Goal: Information Seeking & Learning: Find specific page/section

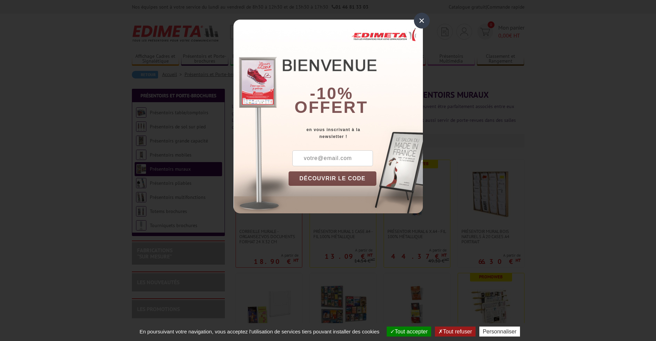
click at [422, 20] on div "×" at bounding box center [422, 21] width 16 height 16
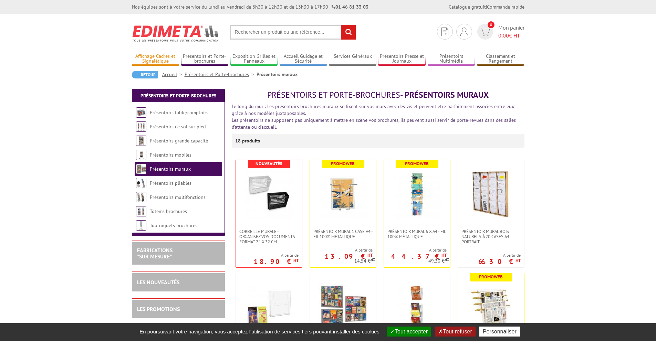
click at [166, 59] on link "Affichage Cadres et Signalétique" at bounding box center [156, 58] width 48 height 11
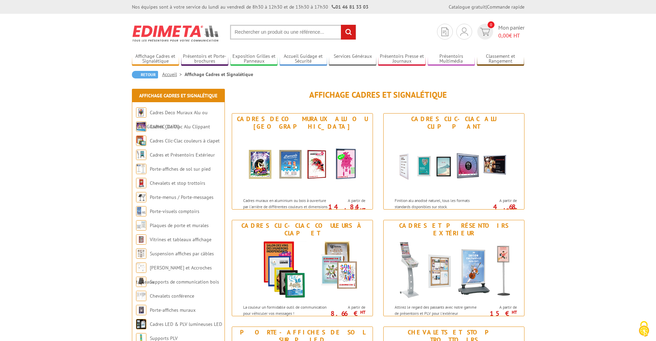
click at [299, 33] on input "text" at bounding box center [293, 32] width 126 height 15
type input "CADRES A4 magnétique"
click at [341, 25] on input "rechercher" at bounding box center [348, 32] width 15 height 15
